Goal: Task Accomplishment & Management: Use online tool/utility

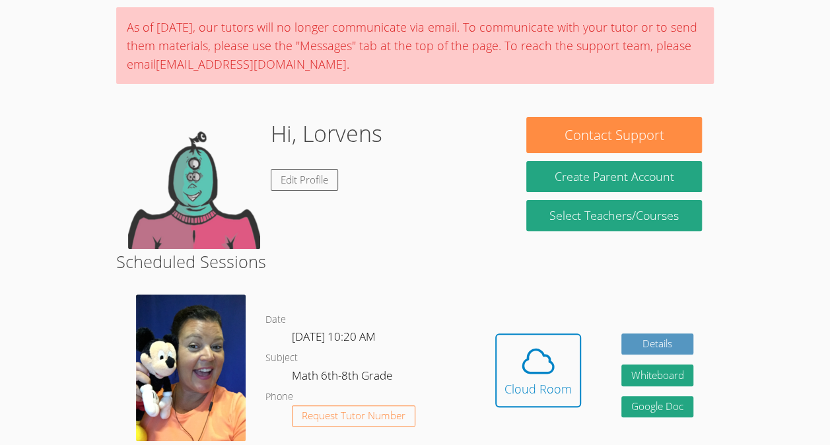
scroll to position [108, 0]
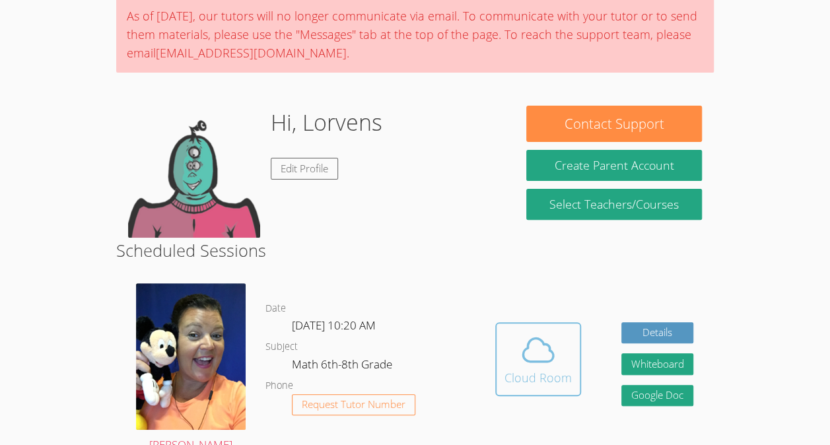
click at [537, 379] on div "Cloud Room" at bounding box center [537, 377] width 67 height 18
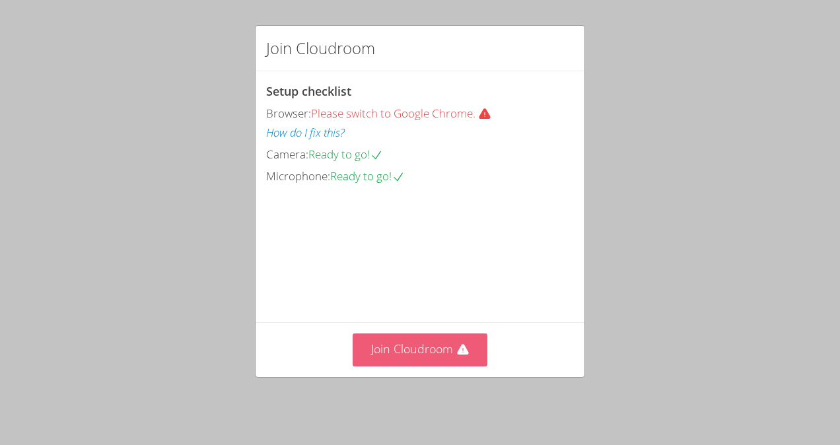
click at [435, 347] on button "Join Cloudroom" at bounding box center [419, 349] width 135 height 32
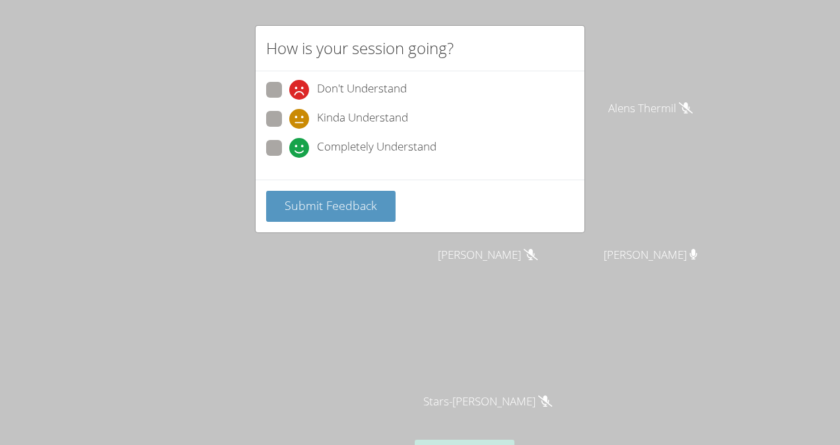
click at [289, 158] on span at bounding box center [289, 158] width 0 height 0
click at [289, 150] on input "Completely Understand" at bounding box center [294, 145] width 11 height 11
radio input "true"
click at [330, 207] on span "Submit Feedback" at bounding box center [330, 205] width 92 height 16
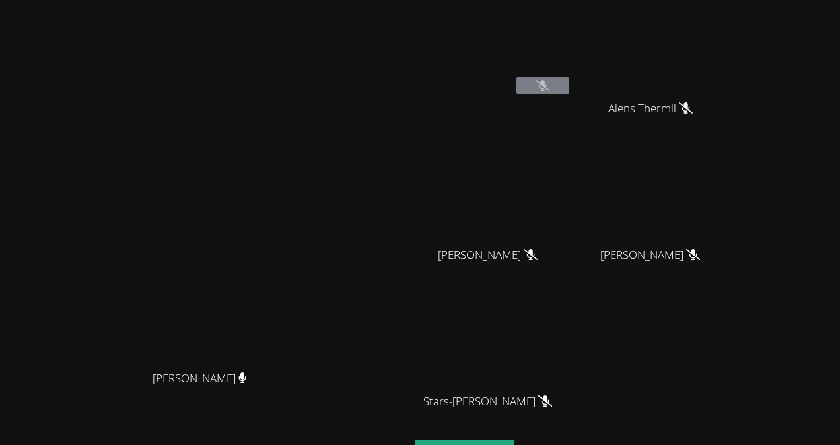
click at [152, 161] on video at bounding box center [205, 251] width 198 height 224
